Goal: Task Accomplishment & Management: Use online tool/utility

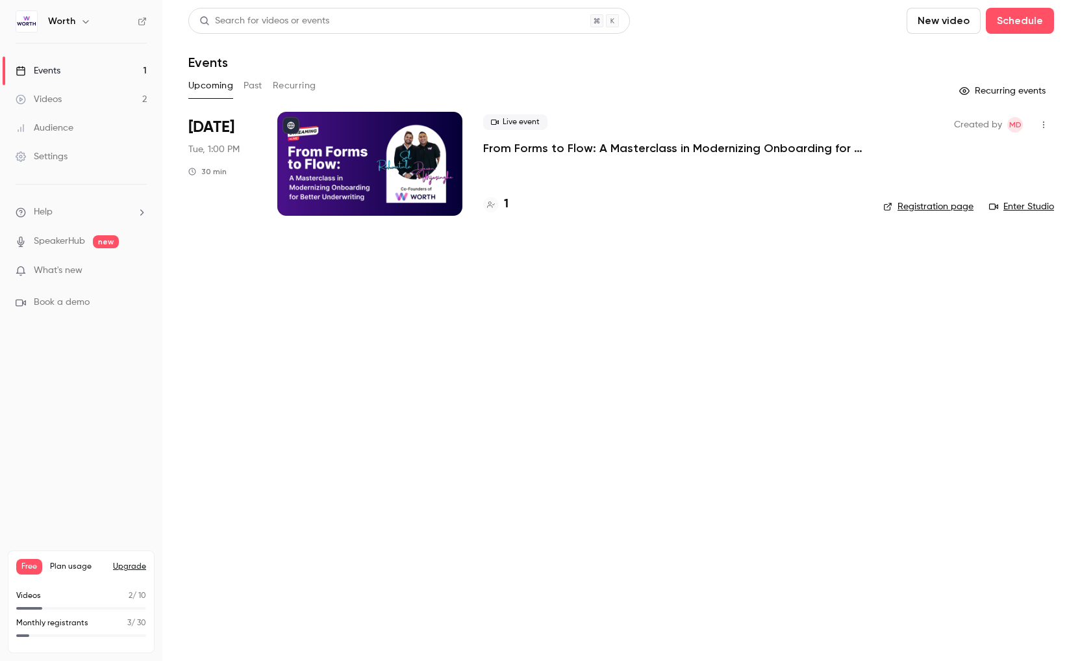
click at [411, 129] on div at bounding box center [369, 164] width 185 height 104
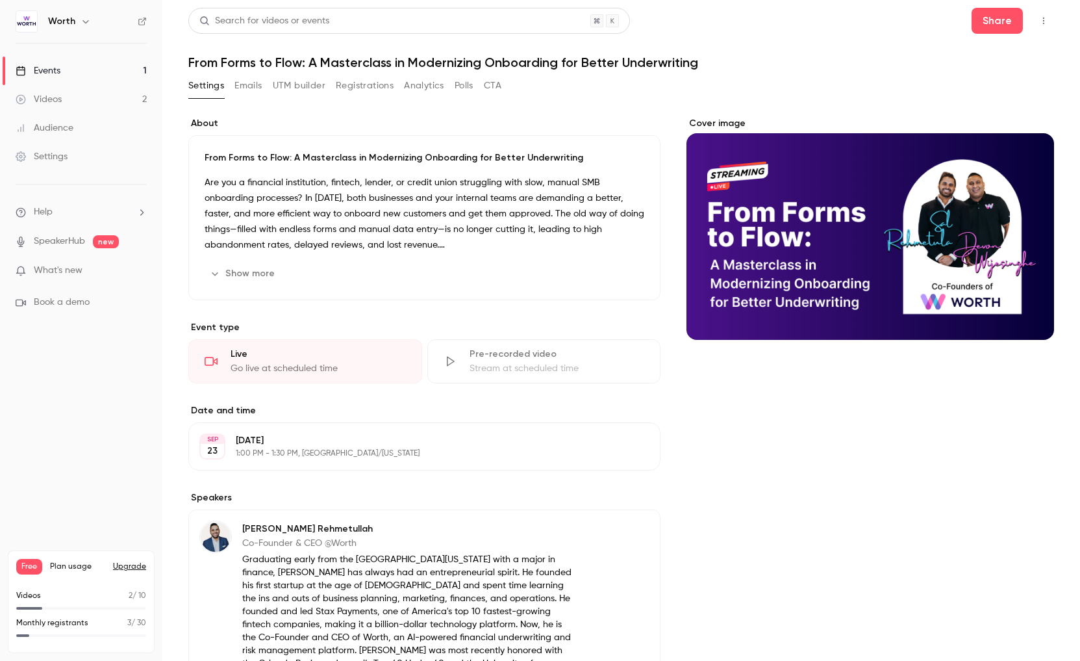
click at [303, 84] on button "UTM builder" at bounding box center [299, 85] width 53 height 21
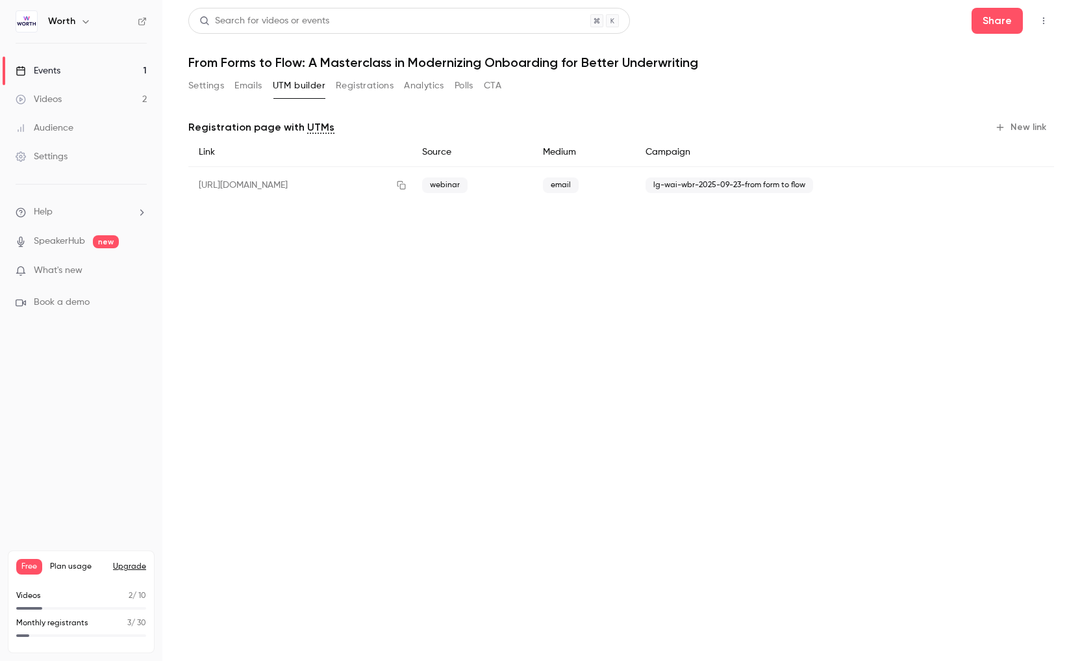
click at [1013, 131] on button "New link" at bounding box center [1022, 127] width 64 height 21
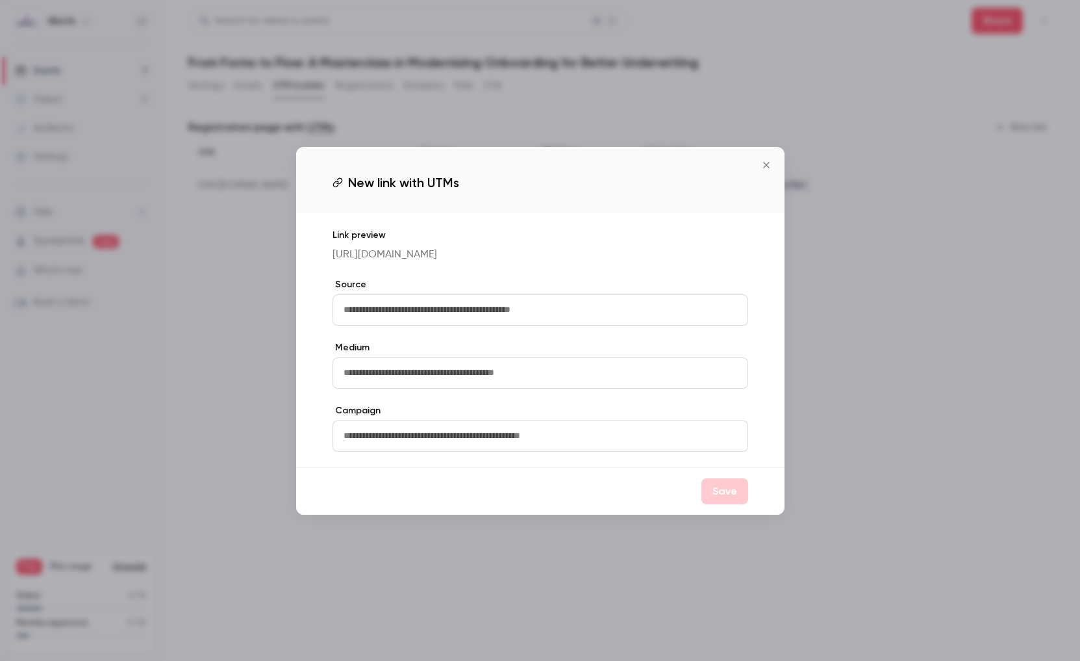
click at [519, 325] on input "text" at bounding box center [541, 309] width 416 height 31
type input "*******"
click at [472, 383] on input "text" at bounding box center [541, 372] width 416 height 31
click at [579, 416] on label "Campaign" at bounding box center [541, 410] width 416 height 13
click at [407, 439] on input "text" at bounding box center [541, 435] width 416 height 31
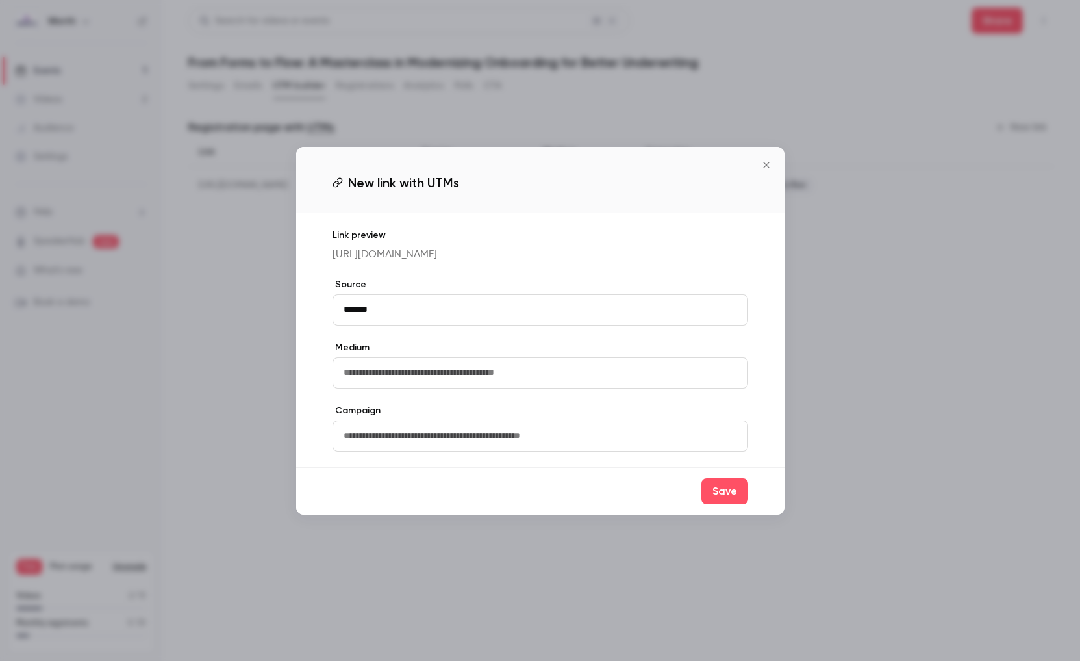
paste input "**********"
type input "**********"
click at [375, 388] on input "text" at bounding box center [541, 372] width 416 height 31
type input "*"
type input "*****"
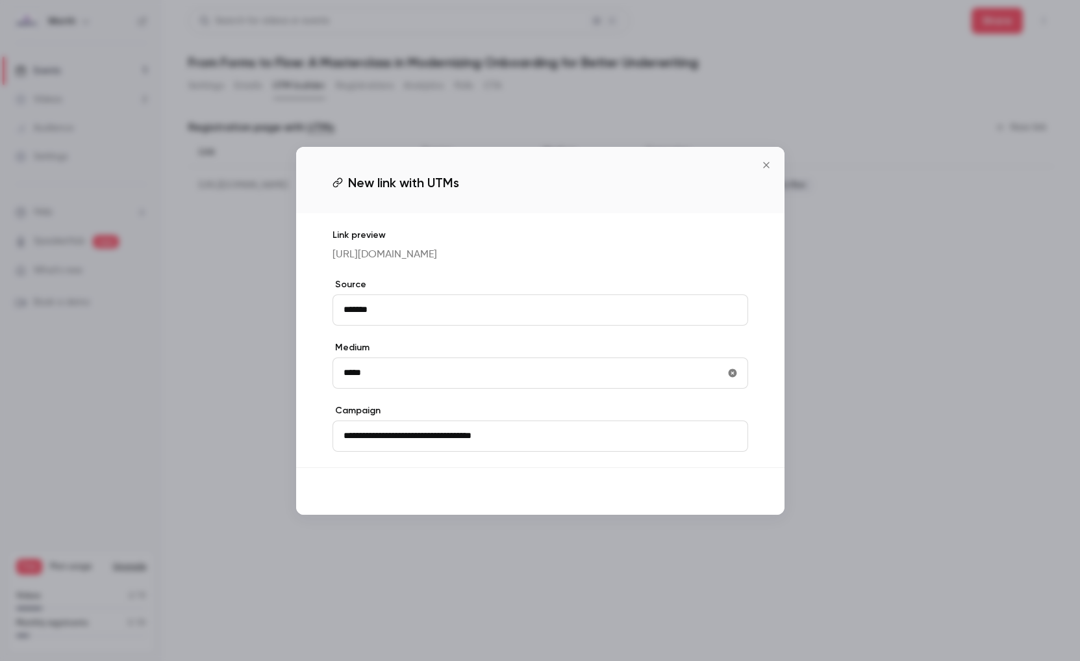
click at [722, 500] on button "Save" at bounding box center [725, 491] width 47 height 26
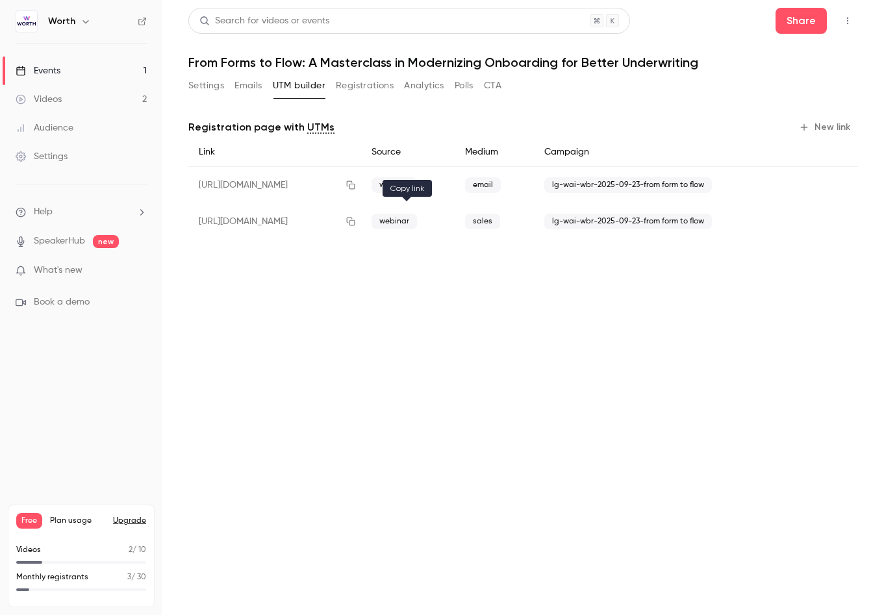
click at [355, 221] on icon "button" at bounding box center [351, 222] width 8 height 8
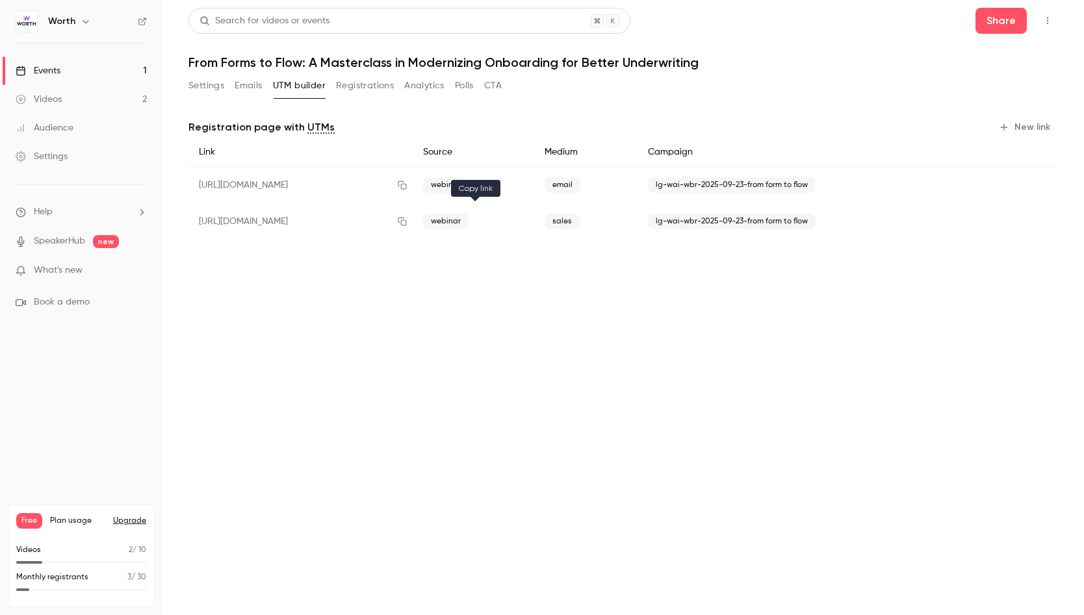
click at [407, 221] on icon "button" at bounding box center [402, 222] width 8 height 8
click at [407, 220] on icon "button" at bounding box center [402, 221] width 10 height 9
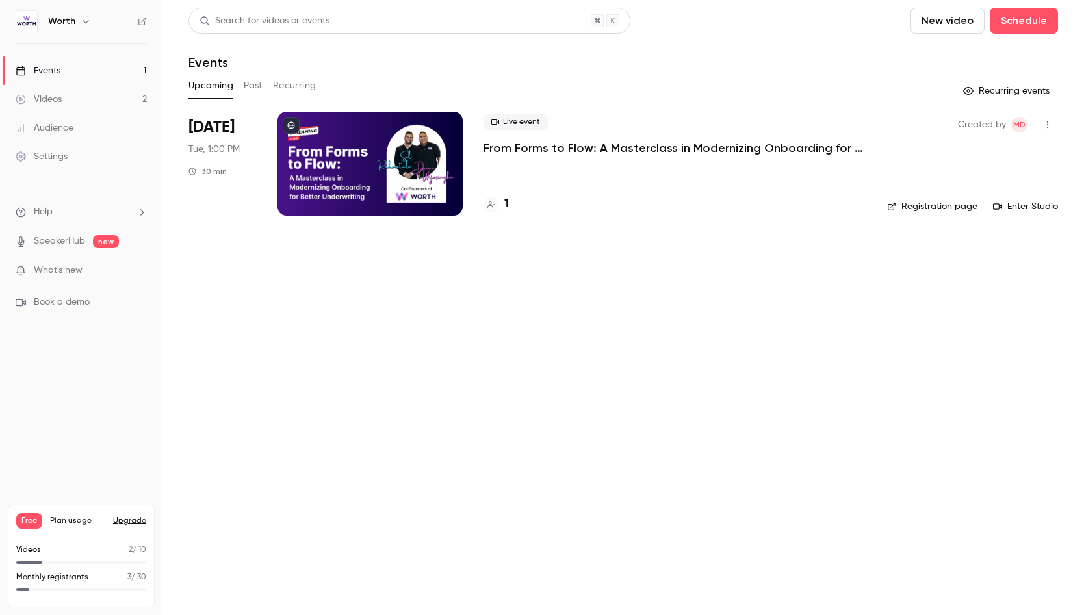
click at [329, 192] on div at bounding box center [369, 164] width 185 height 104
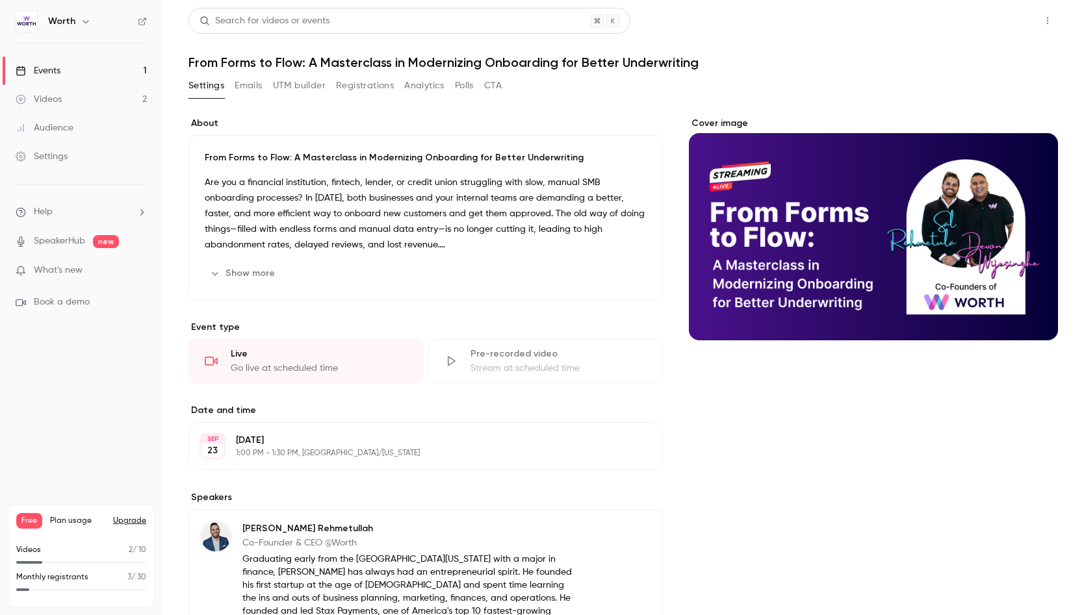
click at [994, 21] on button "Share" at bounding box center [1000, 21] width 51 height 26
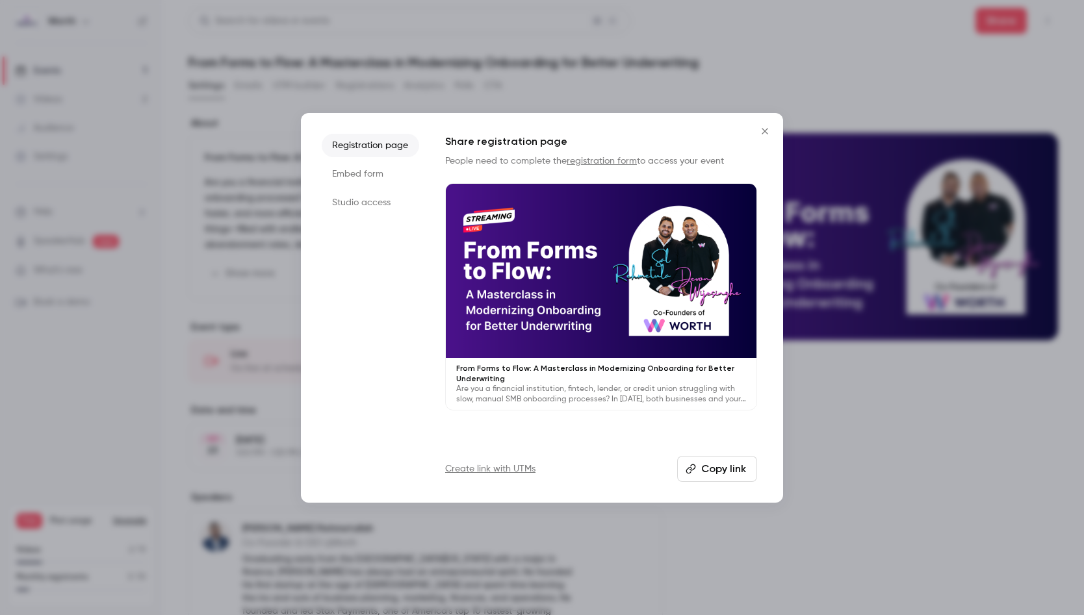
click at [368, 170] on li "Embed form" at bounding box center [370, 173] width 97 height 23
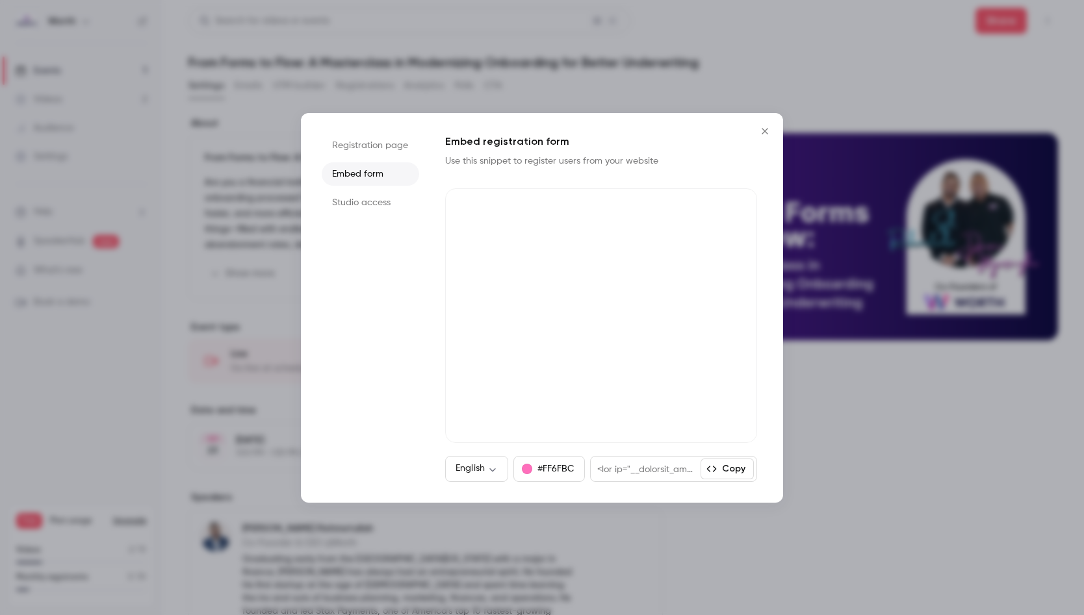
click at [366, 197] on li "Studio access" at bounding box center [370, 202] width 97 height 23
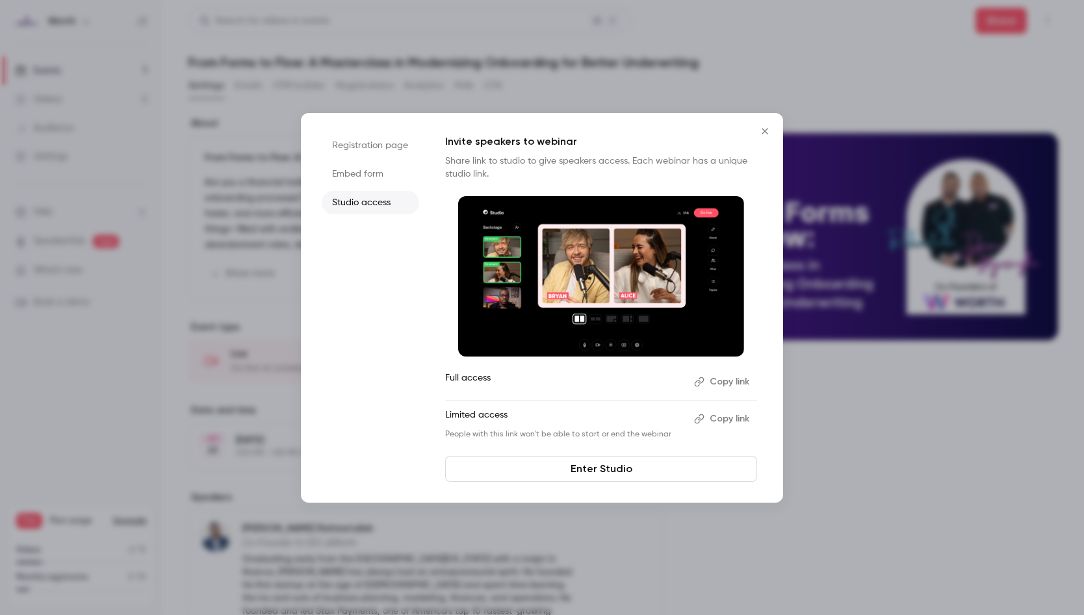
click at [362, 163] on li "Embed form" at bounding box center [370, 173] width 97 height 23
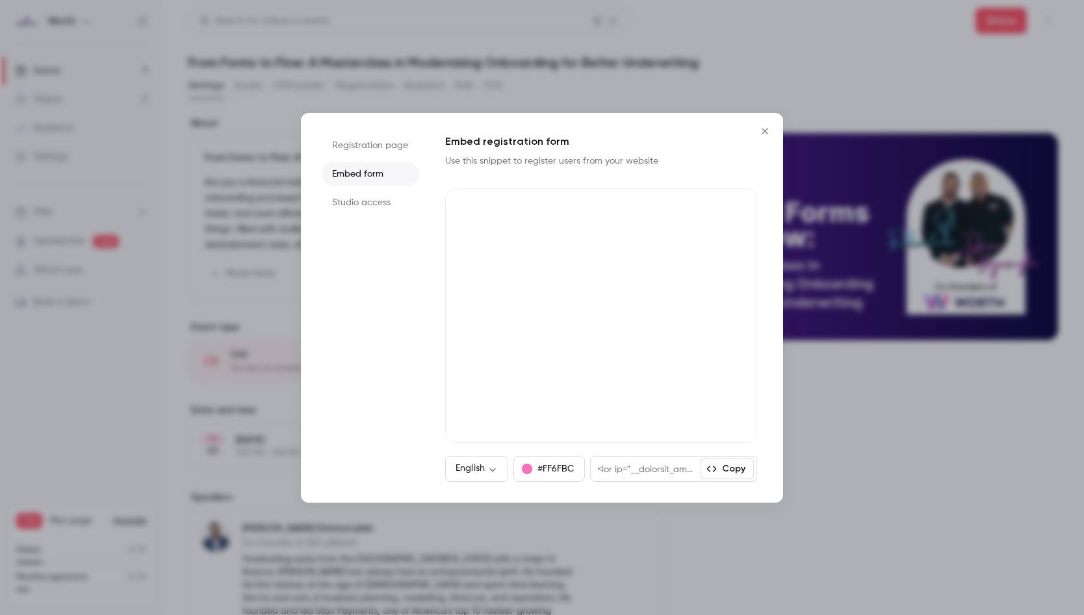
click at [398, 148] on li "Registration page" at bounding box center [370, 145] width 97 height 23
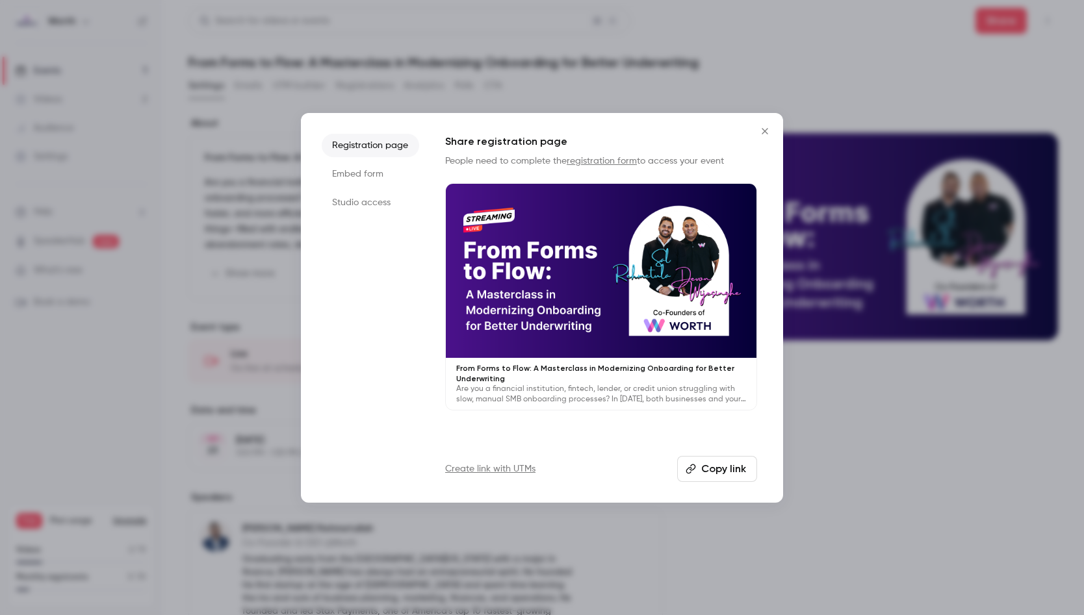
click at [771, 125] on button "Close" at bounding box center [765, 131] width 26 height 26
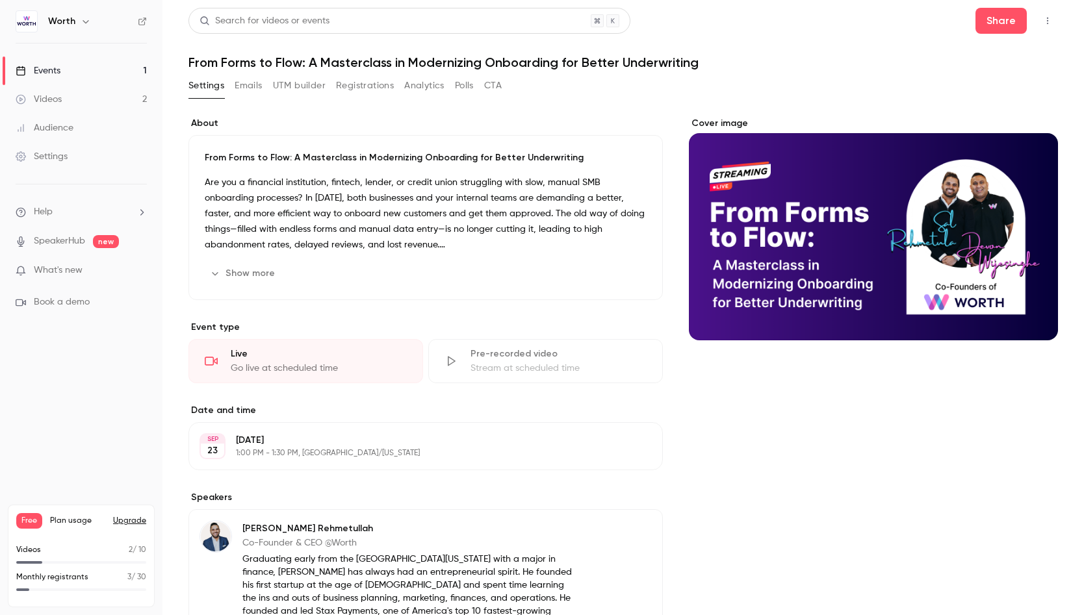
click at [250, 273] on button "Show more" at bounding box center [244, 273] width 78 height 21
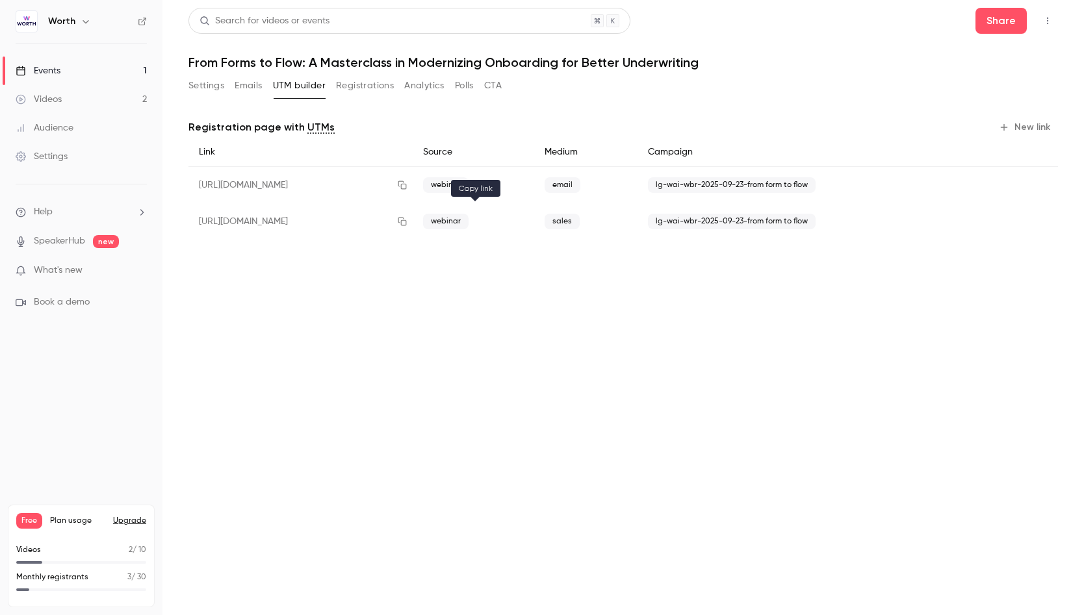
click at [407, 222] on icon "button" at bounding box center [402, 221] width 10 height 9
